Goal: Find specific page/section

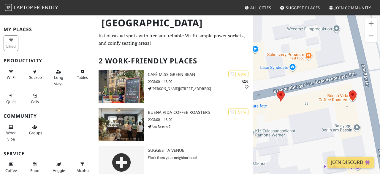
scroll to position [24, 0]
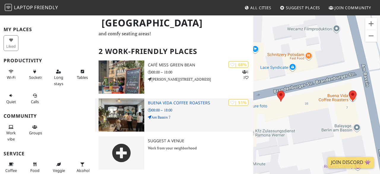
click at [158, 107] on p "08:00 – 18:00" at bounding box center [201, 110] width 106 height 6
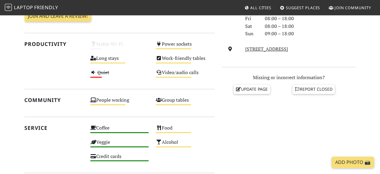
scroll to position [197, 0]
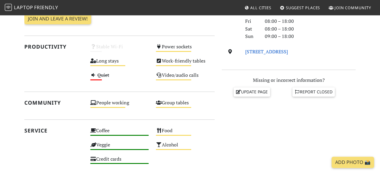
click at [288, 50] on link "Am Bassin 7, 14467, Potsdam" at bounding box center [266, 51] width 43 height 7
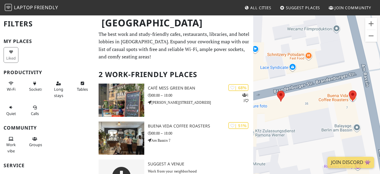
scroll to position [12, 0]
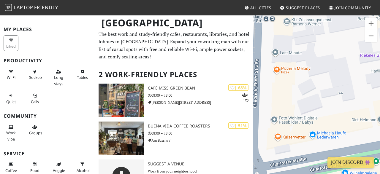
click at [349, 116] on div "Um von einem Element zum anderen zu gelangen, drückst du die Pfeiltasten entspr…" at bounding box center [316, 102] width 127 height 174
